Goal: Information Seeking & Learning: Learn about a topic

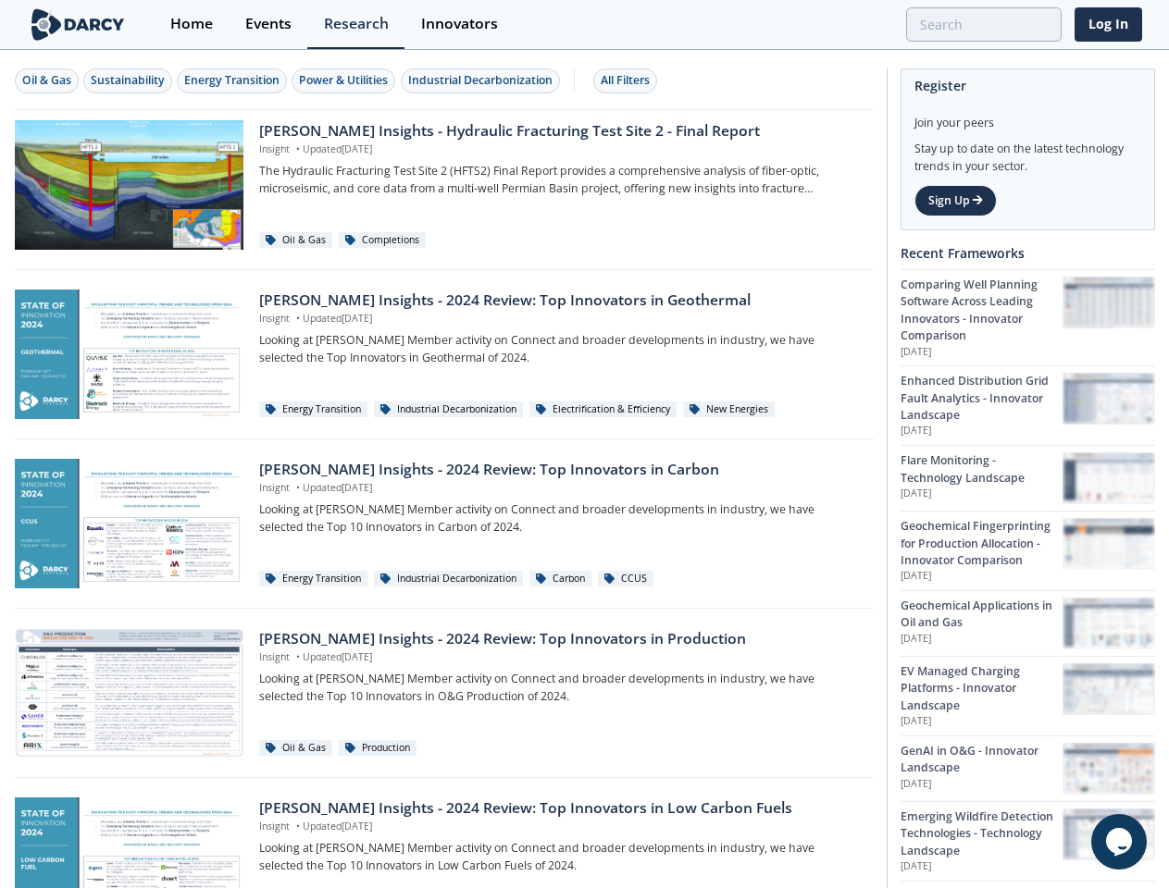
click at [47, 81] on div "Oil & Gas" at bounding box center [46, 80] width 49 height 17
click at [129, 81] on div "Sustainability" at bounding box center [128, 80] width 74 height 17
click at [233, 81] on div "Energy Transition" at bounding box center [231, 80] width 95 height 17
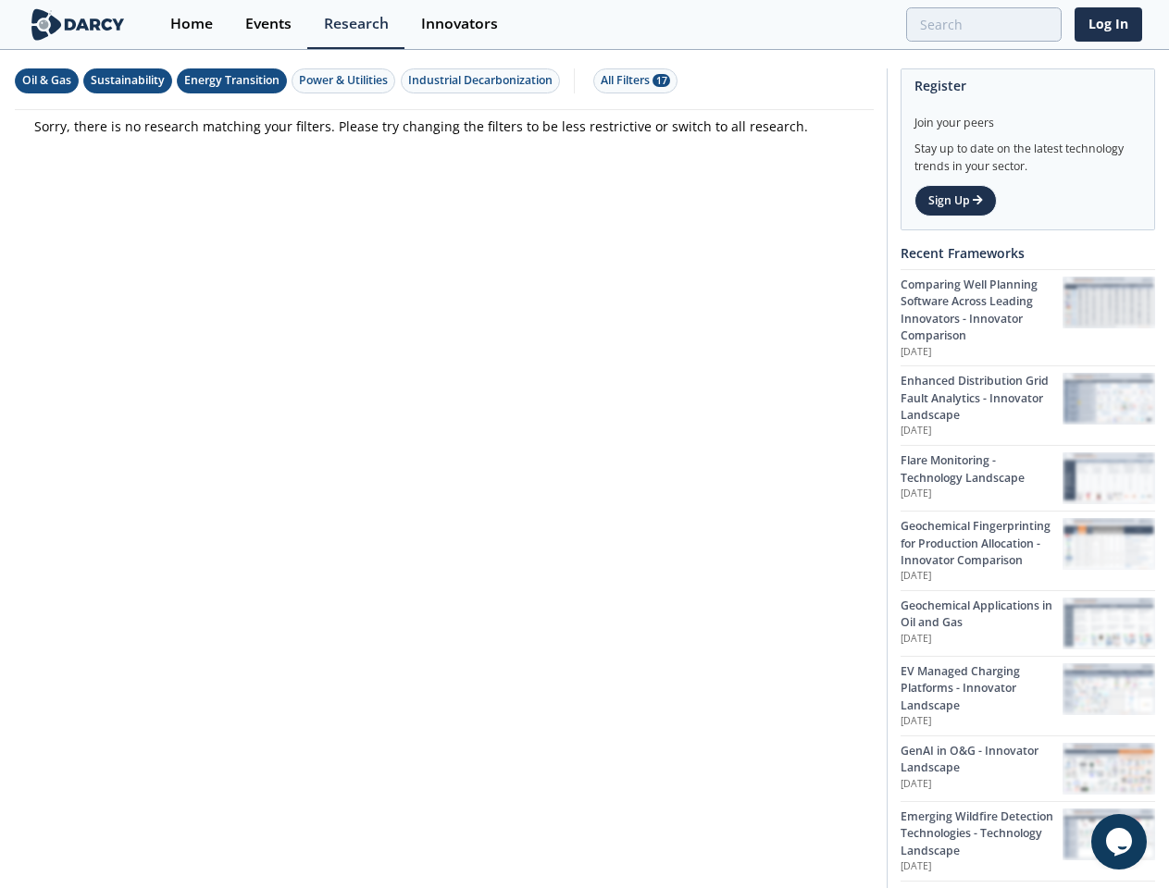
click at [346, 81] on div "Power & Utilities" at bounding box center [343, 80] width 89 height 17
